Goal: Download file/media

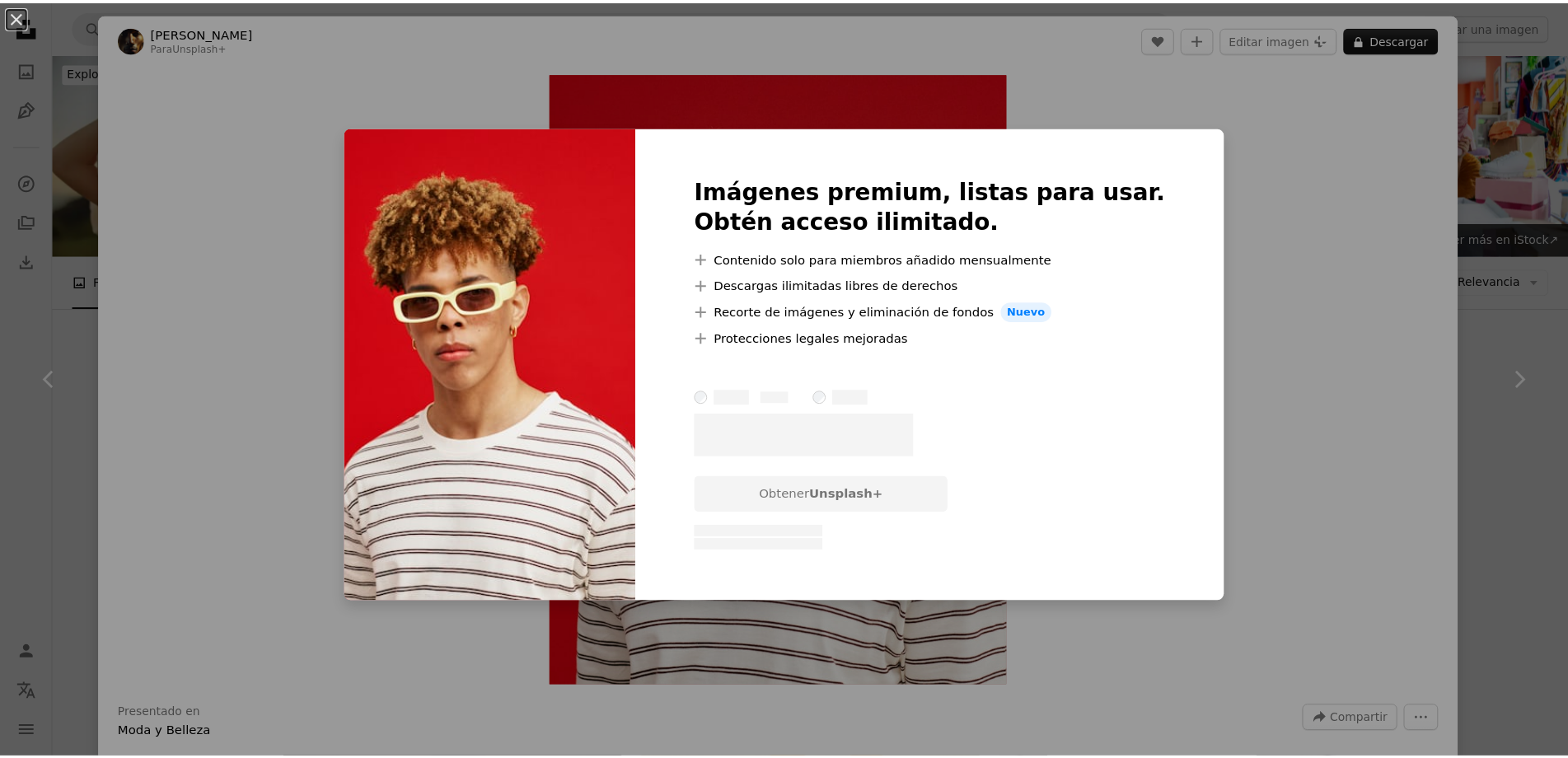
scroll to position [2554, 0]
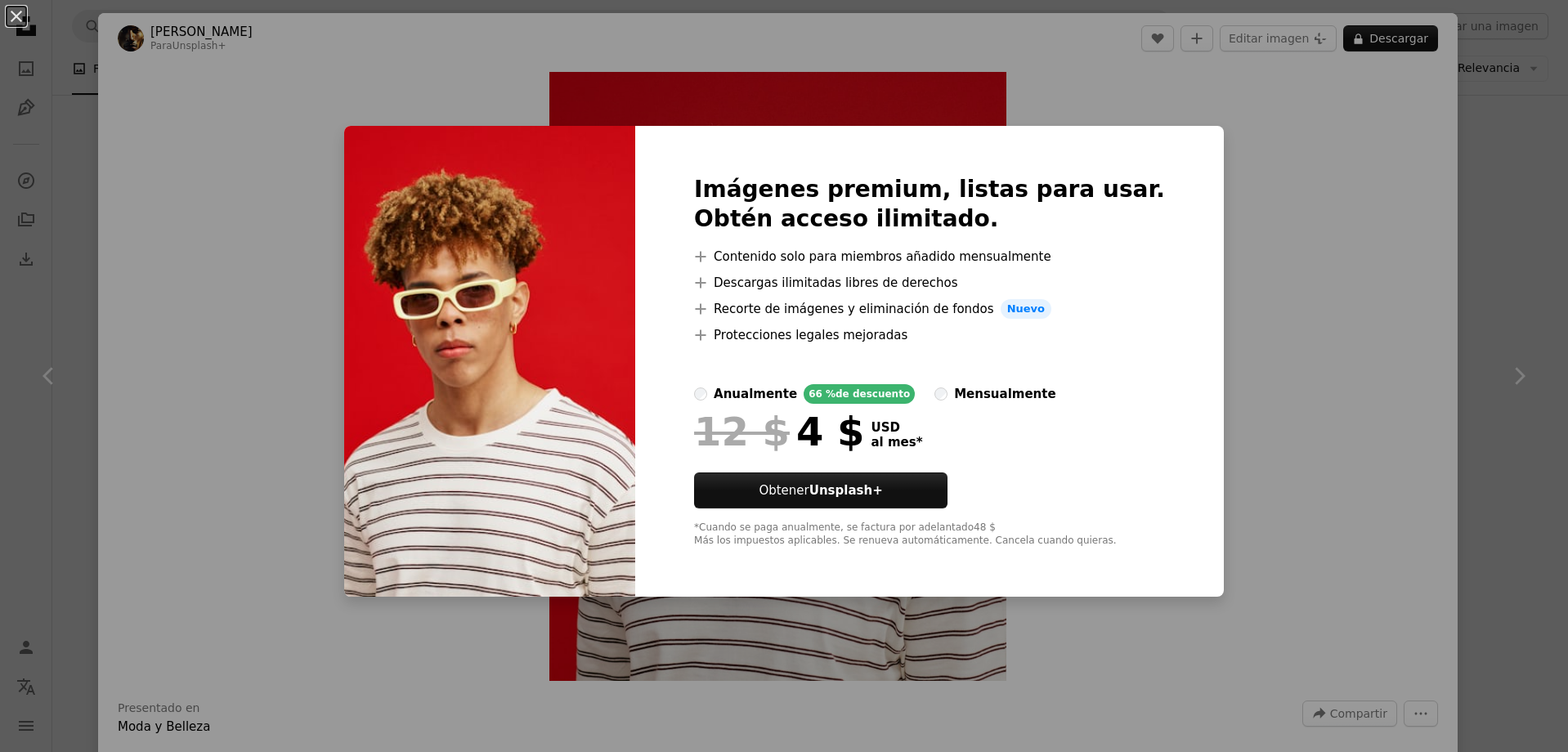
click at [1294, 235] on div "An X shape Imágenes premium, listas para usar. Obtén acceso ilimitado. A plus s…" at bounding box center [784, 376] width 1568 height 752
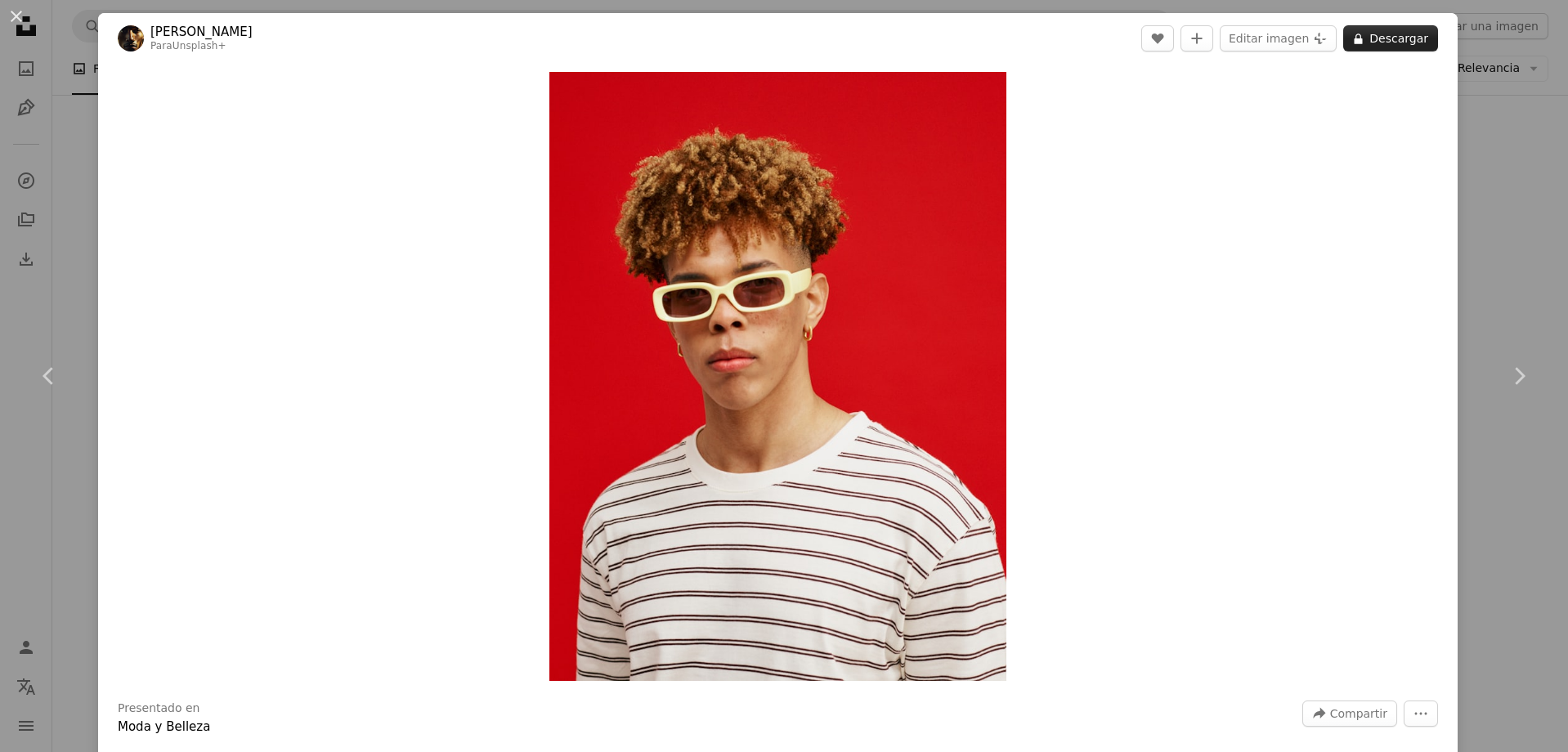
click at [1418, 36] on button "A lock Descargar" at bounding box center [1390, 39] width 95 height 26
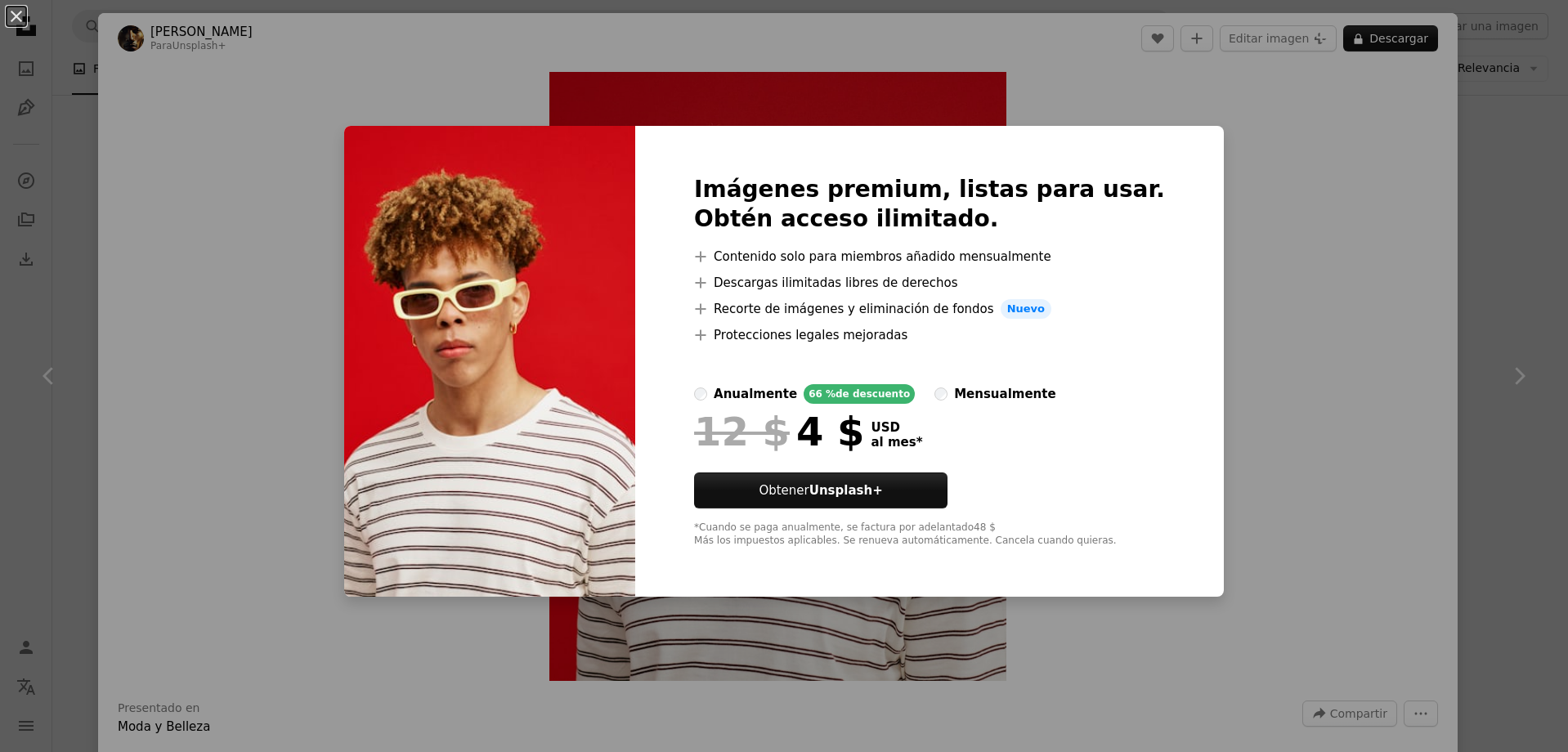
click at [1277, 207] on div "An X shape Imágenes premium, listas para usar. Obtén acceso ilimitado. A plus s…" at bounding box center [784, 376] width 1568 height 752
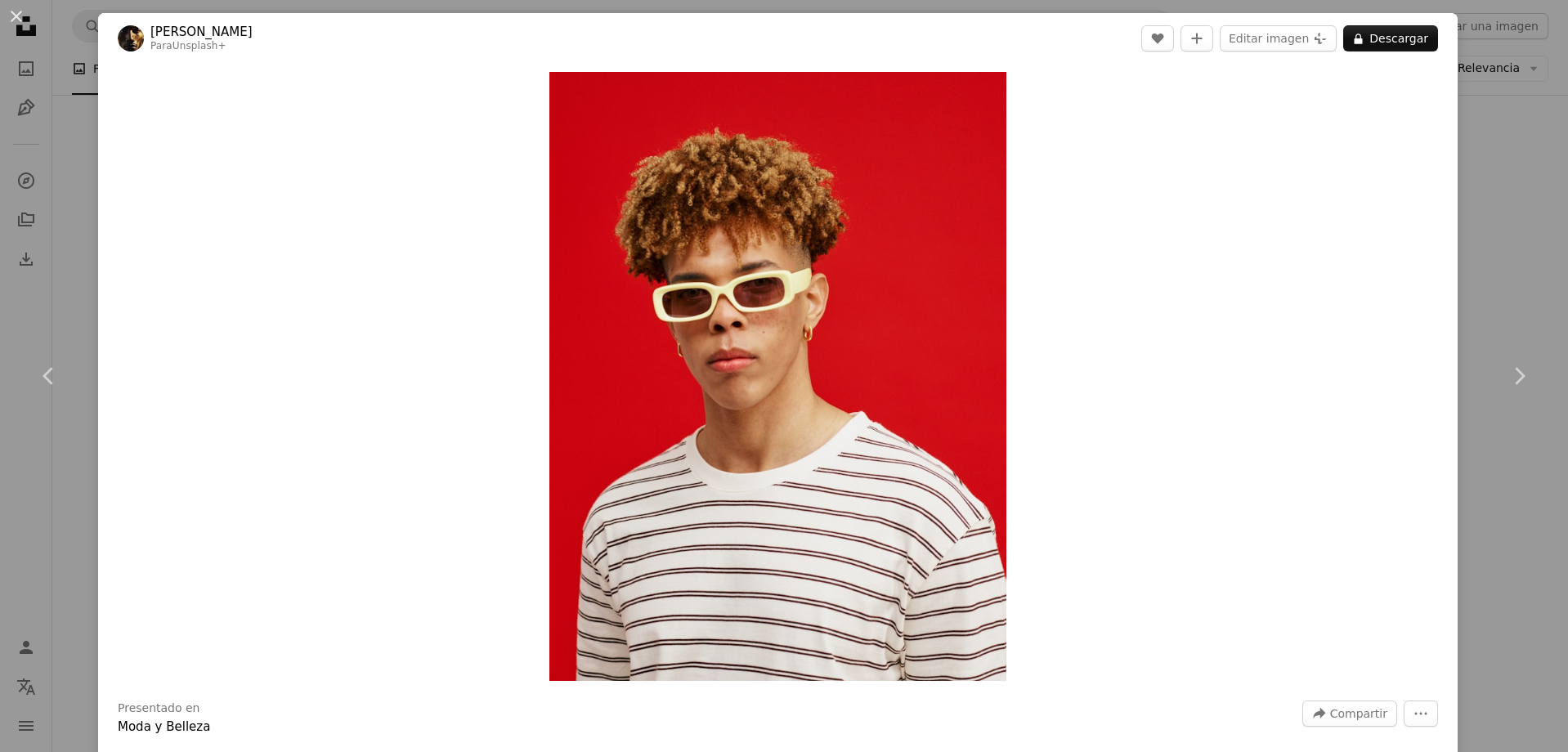
click at [99, 182] on div "Zoom in" at bounding box center [778, 376] width 1360 height 625
click at [29, 296] on div "An X shape Chevron left Chevron right [PERSON_NAME] Para Unsplash+ A heart A pl…" at bounding box center [784, 376] width 1568 height 752
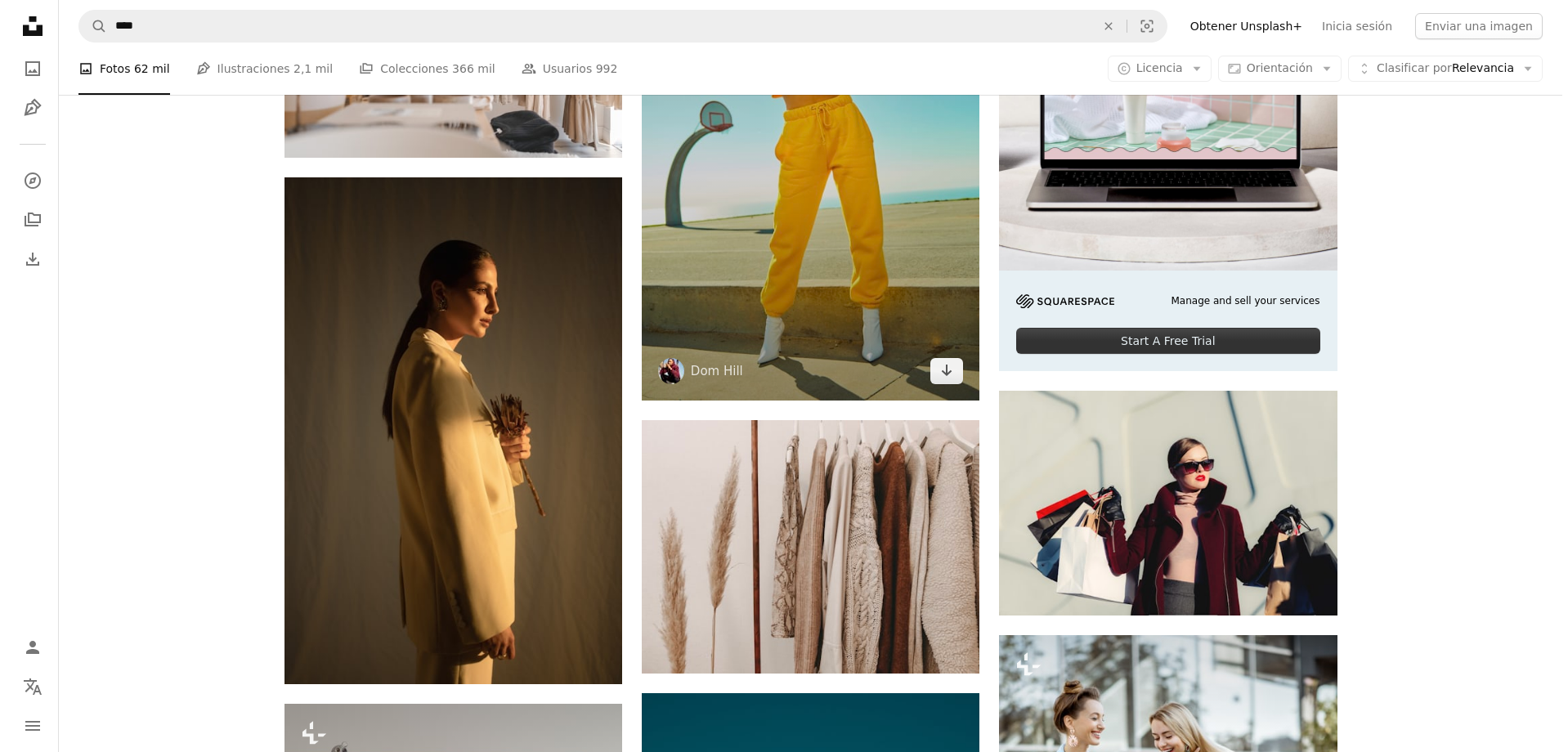
scroll to position [245, 0]
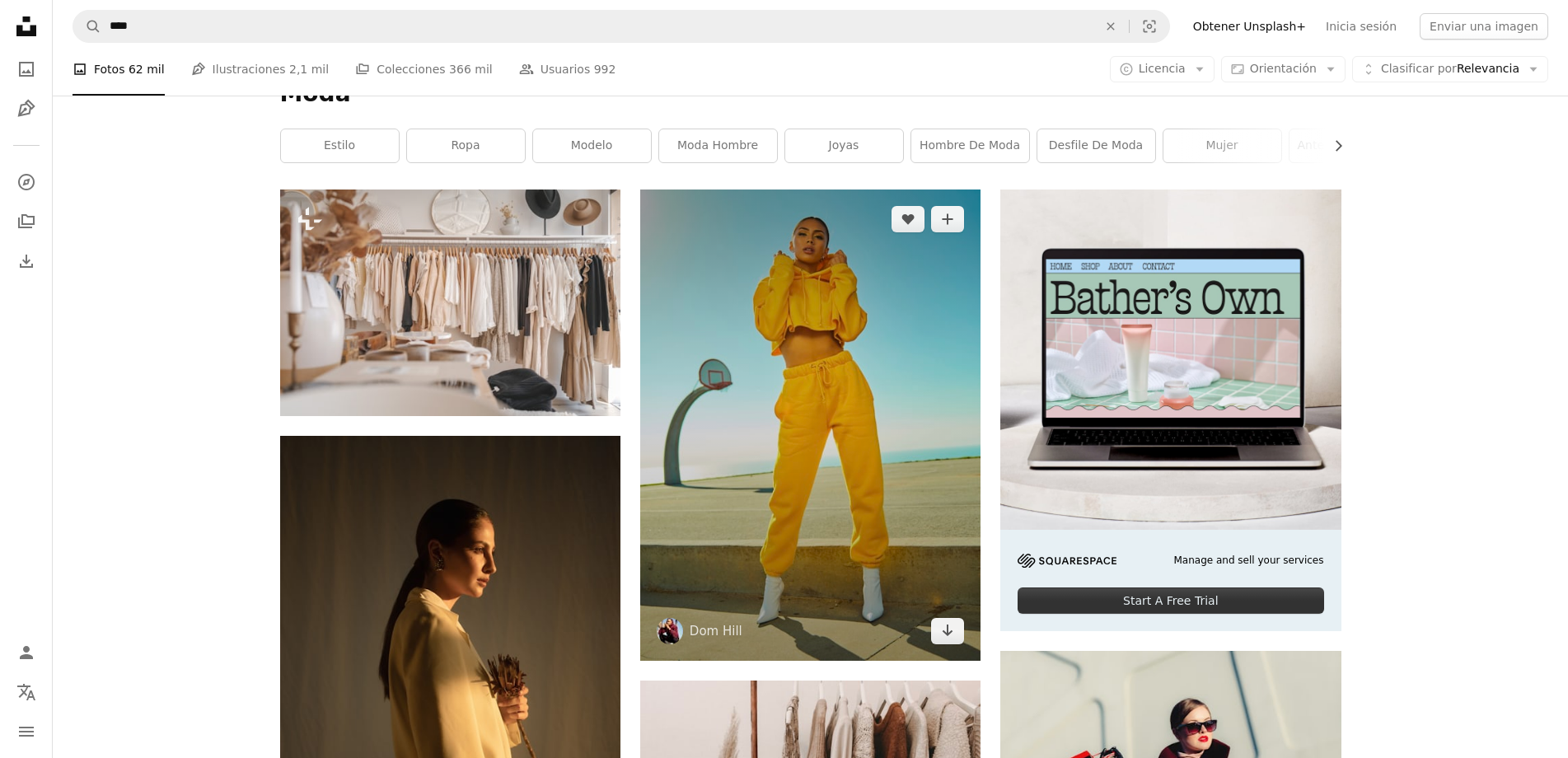
click at [893, 340] on img at bounding box center [810, 426] width 340 height 472
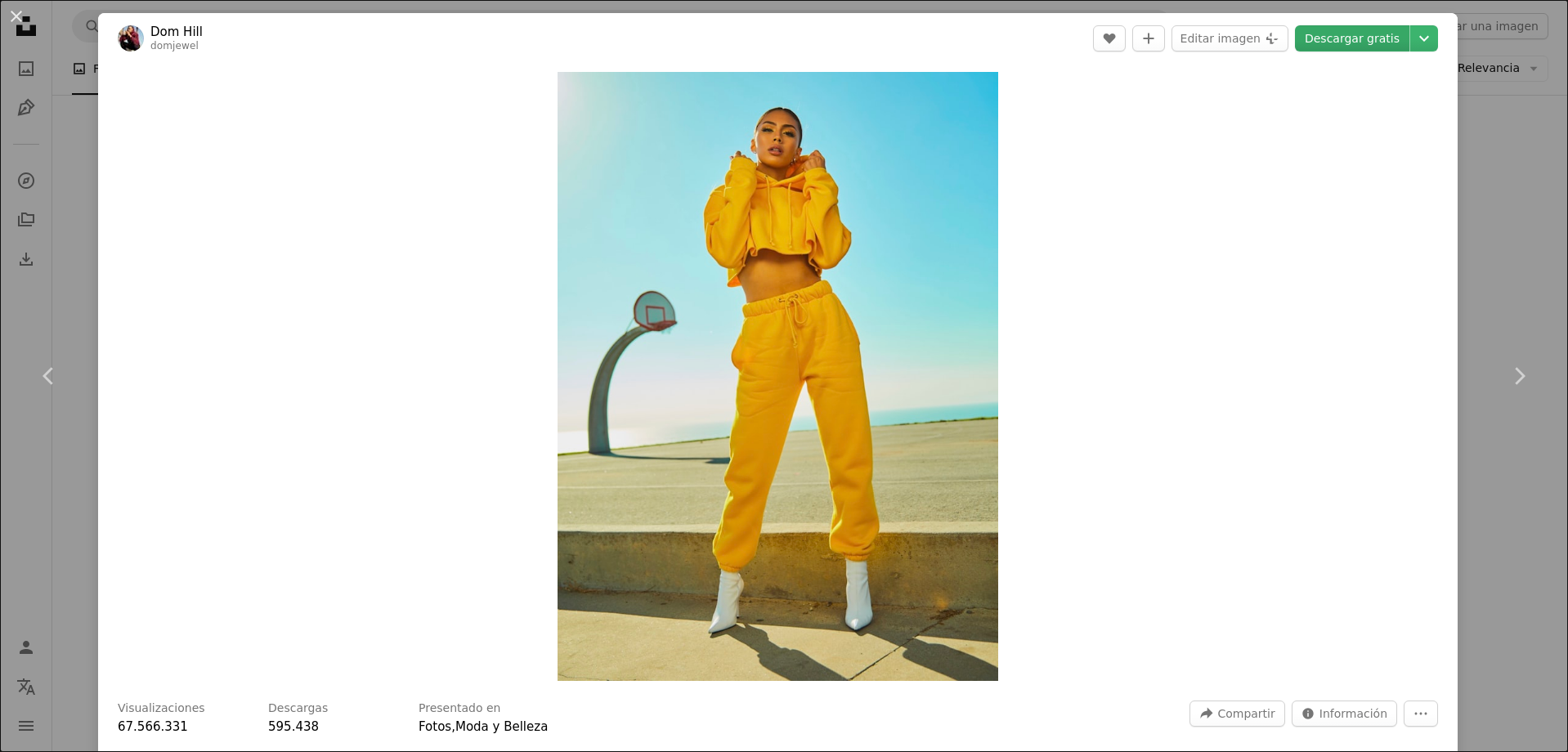
click at [1389, 40] on link "Descargar gratis" at bounding box center [1352, 39] width 114 height 26
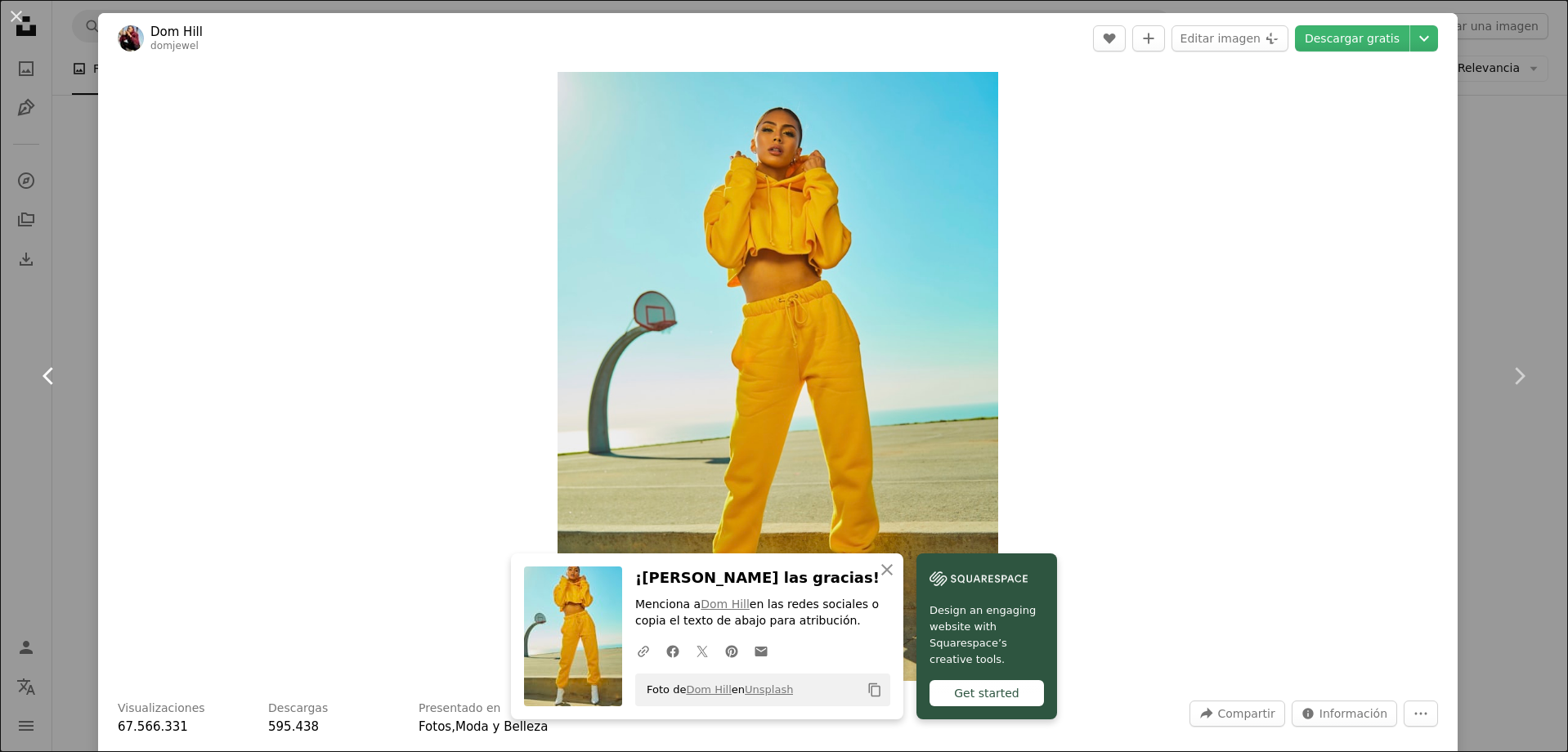
click at [77, 430] on link "Chevron left" at bounding box center [49, 376] width 98 height 157
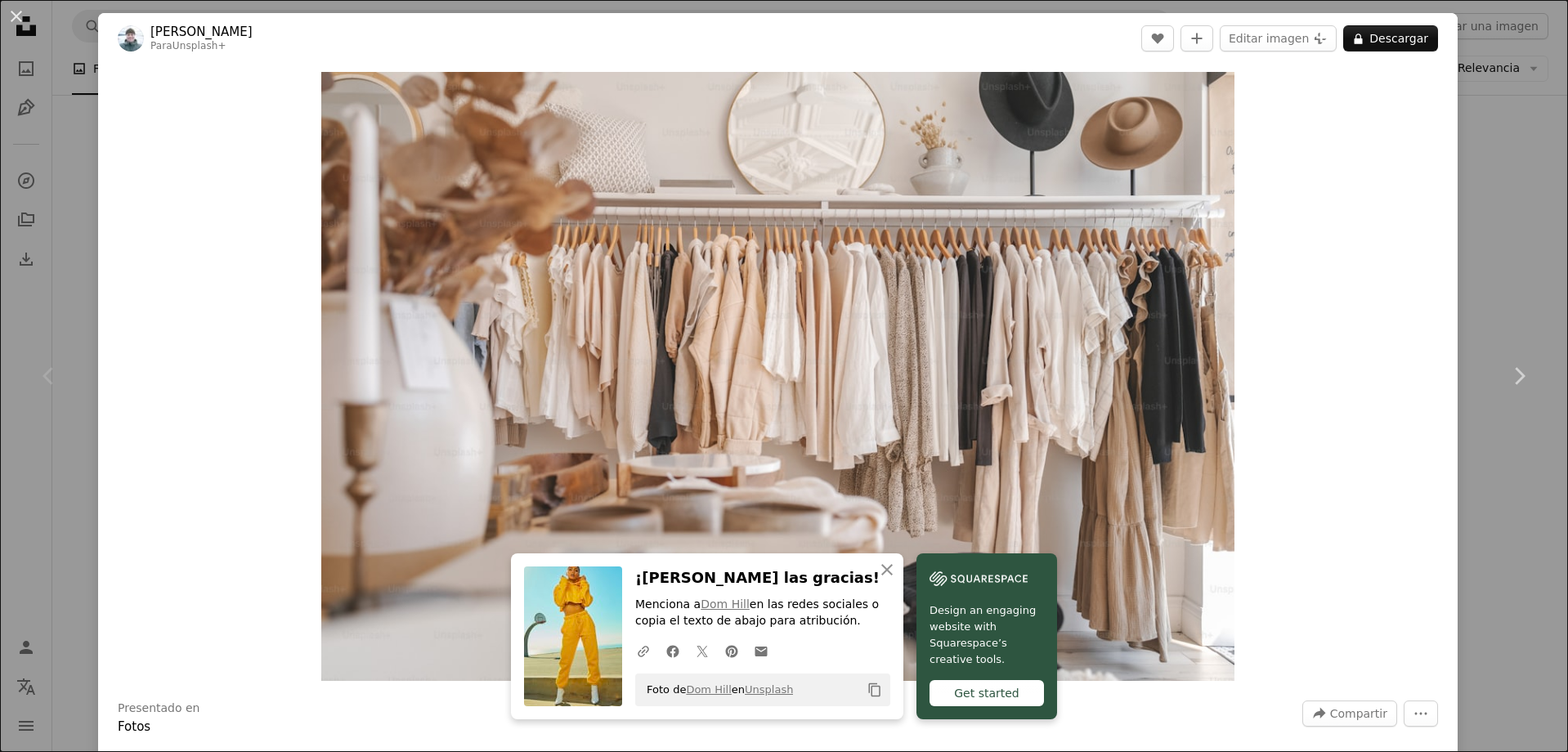
click at [57, 590] on div "An X shape Chevron left Chevron right An X shape Cerrar ¡Dale las gracias! Menc…" at bounding box center [784, 376] width 1568 height 752
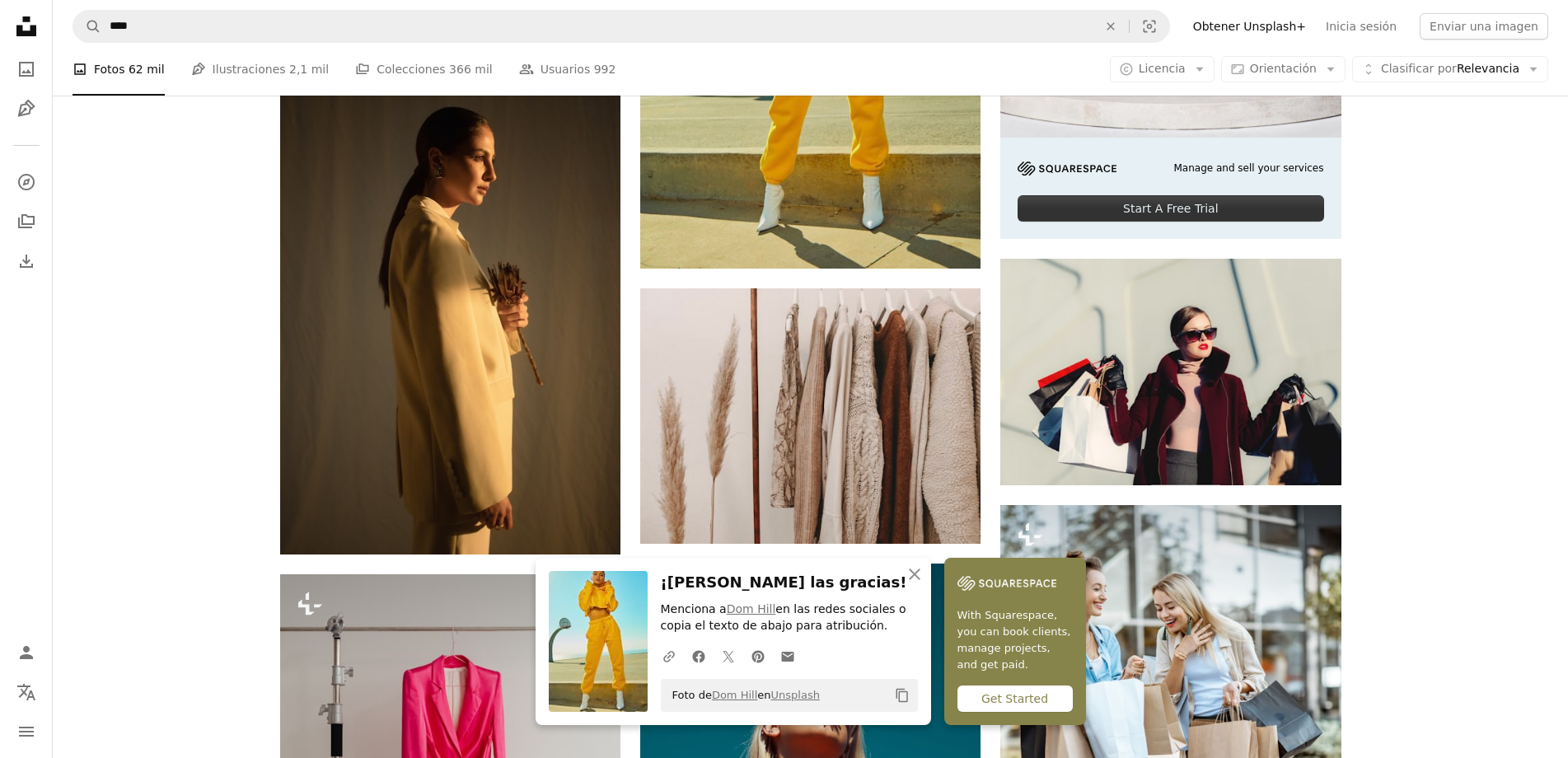
scroll to position [660, 0]
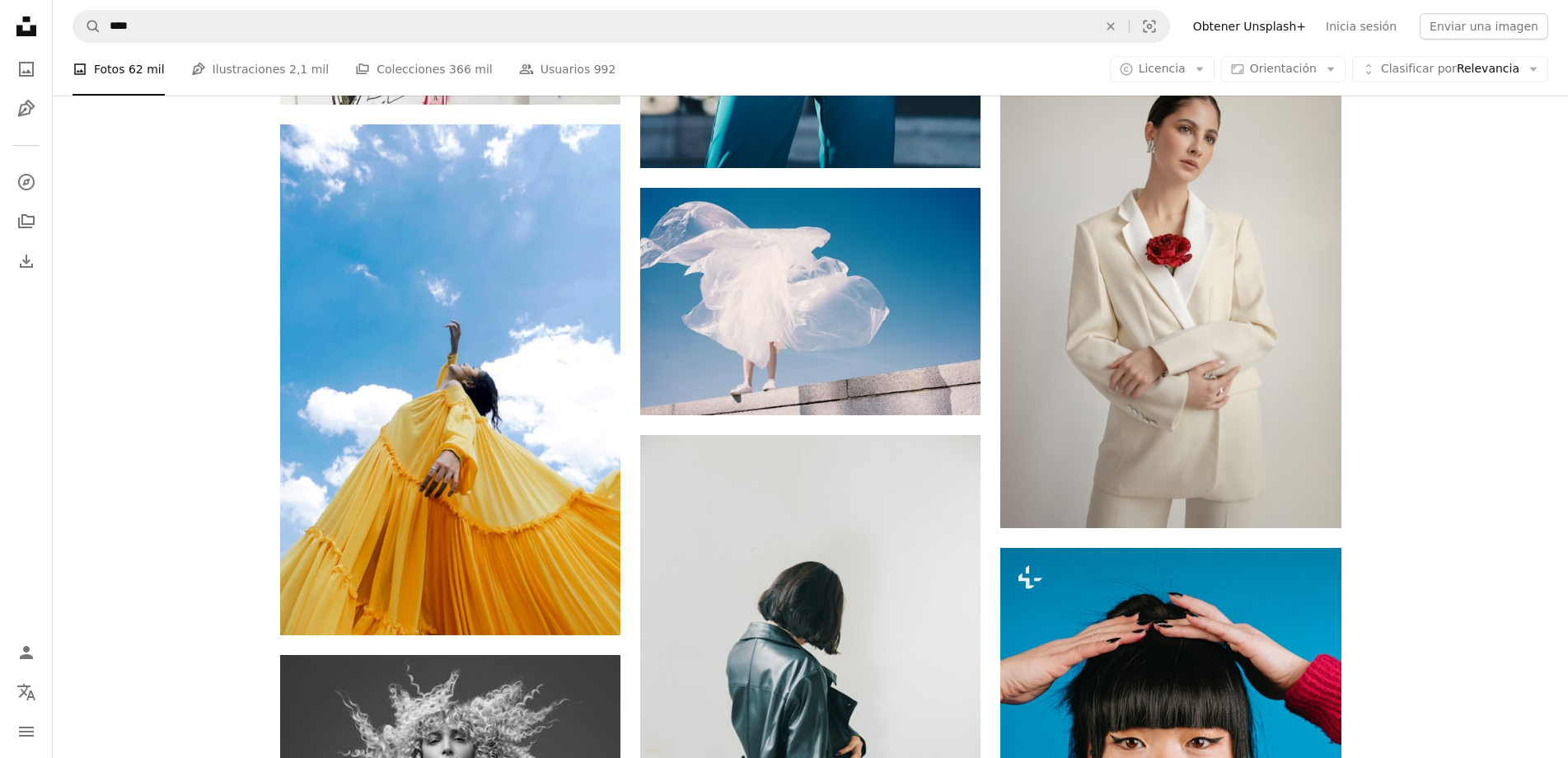
scroll to position [3544, 0]
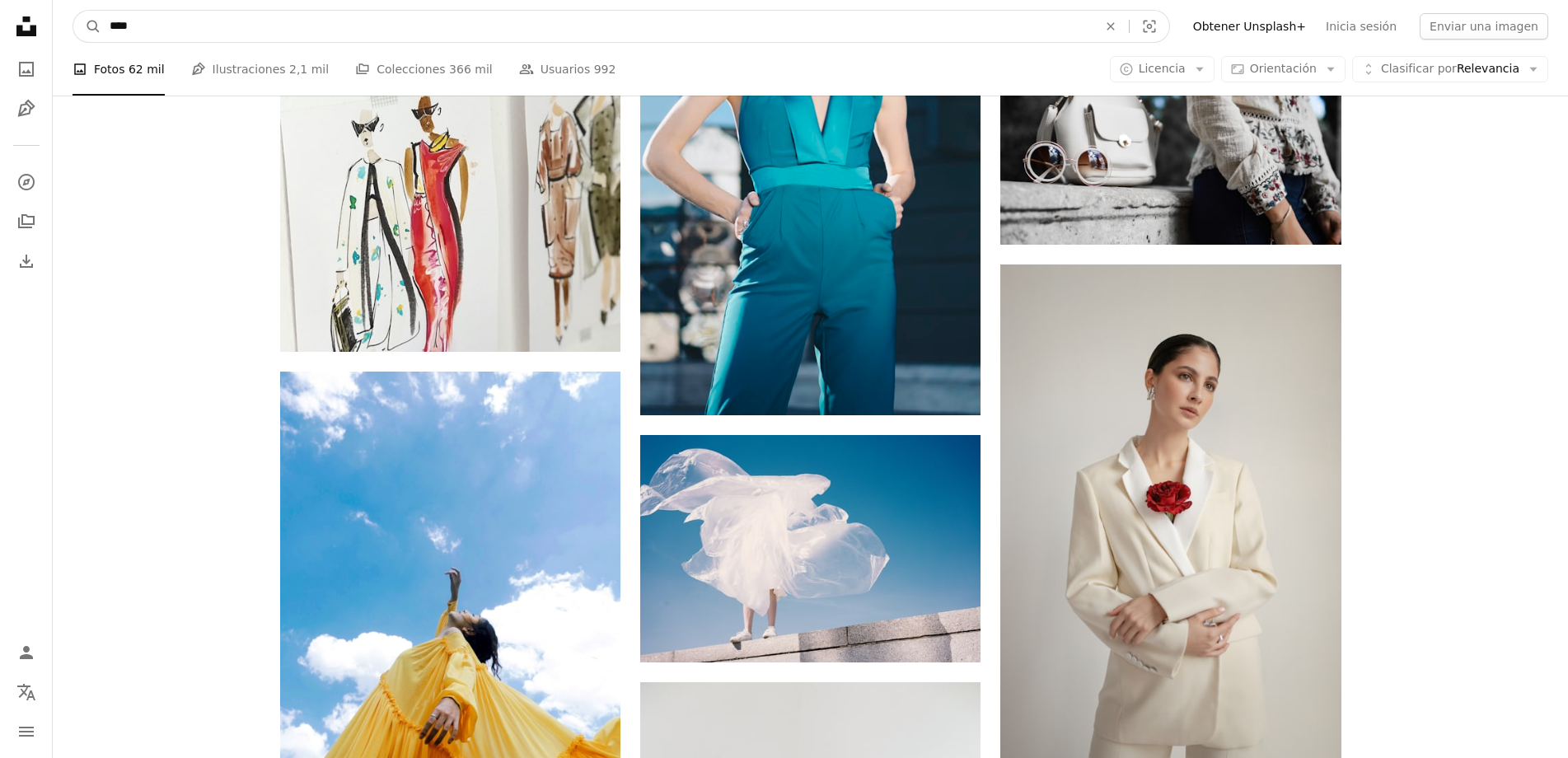
click at [690, 34] on input "****" at bounding box center [597, 26] width 991 height 31
drag, startPoint x: 690, startPoint y: 34, endPoint x: -1, endPoint y: 33, distance: 691.0
click at [0, 33] on html "Unsplash logo Página de inicio de Unsplash A photo Pen Tool A compass A stack o…" at bounding box center [784, 149] width 1568 height 7386
type input "*********"
click button "A magnifying glass" at bounding box center [88, 26] width 28 height 31
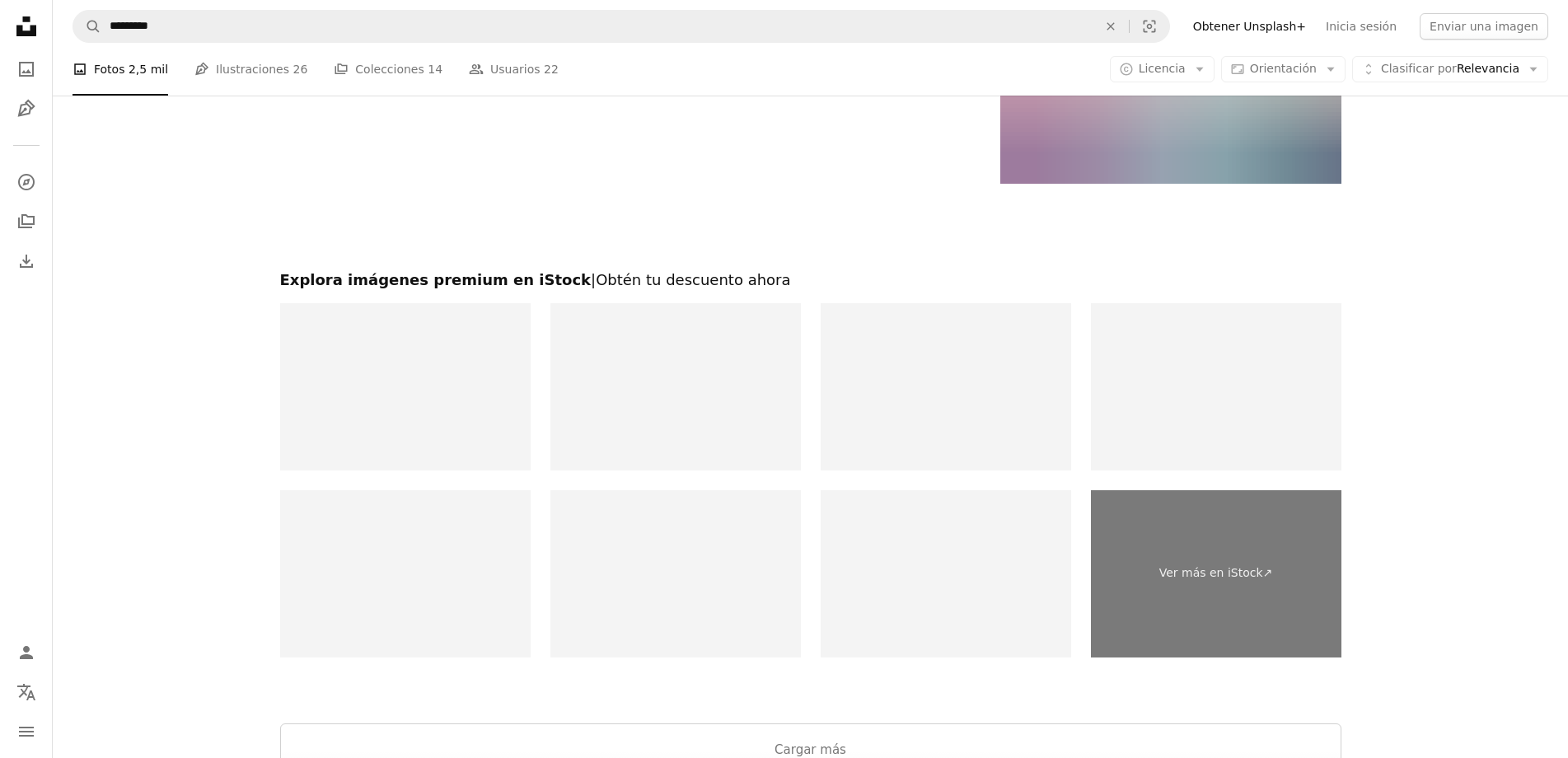
scroll to position [3955, 0]
